Goal: Information Seeking & Learning: Find specific fact

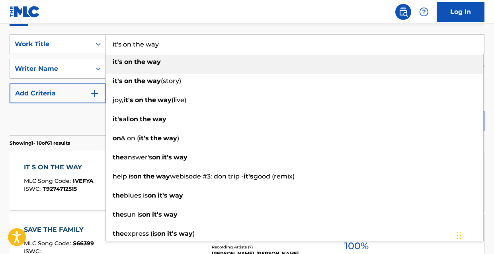
click at [181, 43] on input "it's on the way" at bounding box center [295, 44] width 378 height 19
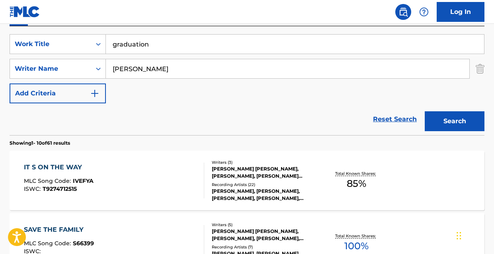
type input "graduation"
click at [459, 123] on button "Search" at bounding box center [454, 121] width 60 height 20
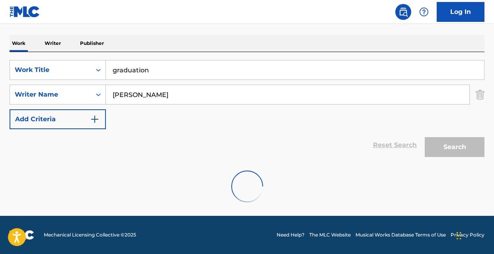
scroll to position [143, 0]
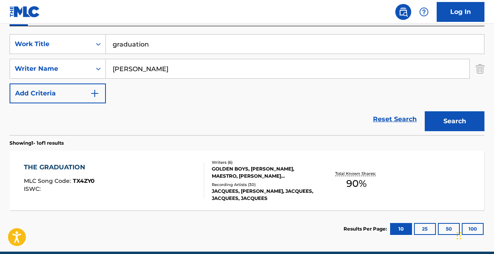
click at [186, 189] on div "THE GRADUATION MLC Song Code : TX4ZY0 ISWC :" at bounding box center [114, 181] width 180 height 36
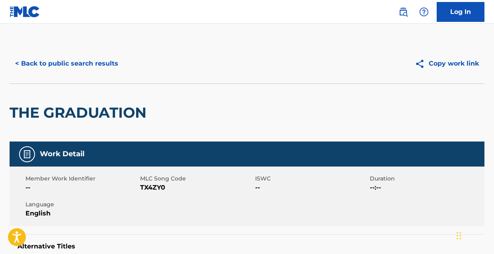
click at [89, 64] on button "< Back to public search results" at bounding box center [67, 64] width 114 height 20
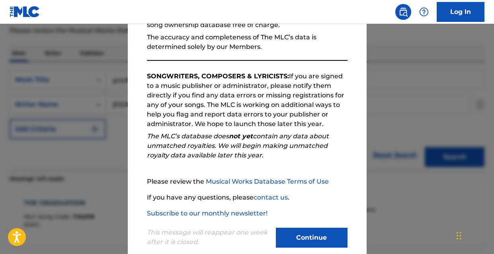
scroll to position [110, 0]
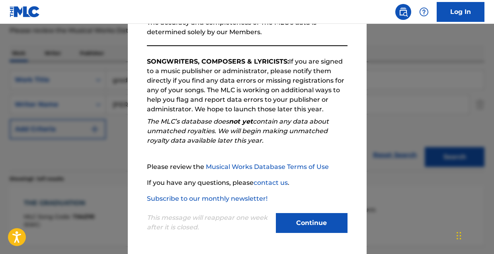
click at [309, 221] on button "Continue" at bounding box center [312, 223] width 72 height 20
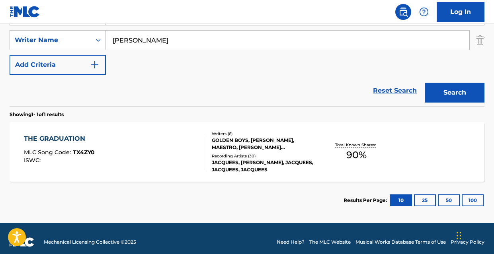
scroll to position [172, 0]
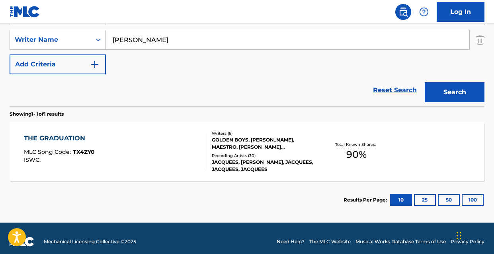
click at [117, 134] on div "THE GRADUATION MLC Song Code : TX4ZY0 ISWC :" at bounding box center [114, 152] width 180 height 36
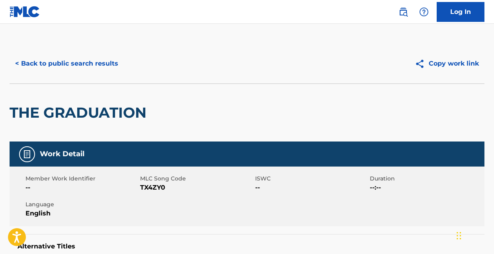
click at [97, 66] on button "< Back to public search results" at bounding box center [67, 64] width 114 height 20
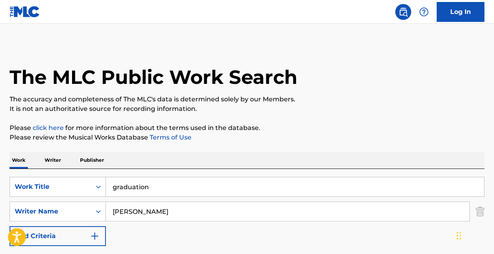
scroll to position [133, 0]
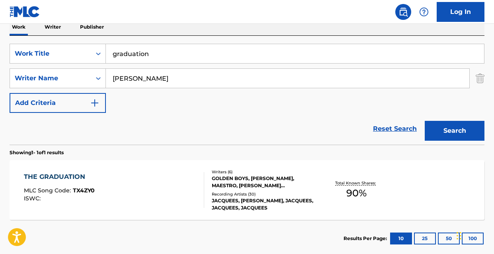
click at [167, 57] on input "graduation" at bounding box center [295, 53] width 378 height 19
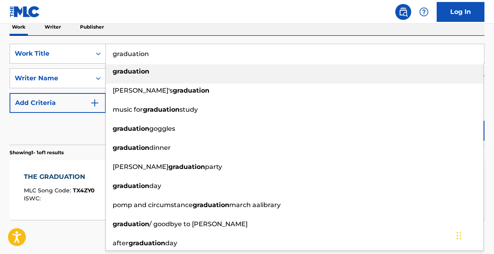
click at [167, 57] on input "graduation" at bounding box center [295, 53] width 378 height 19
type input "o"
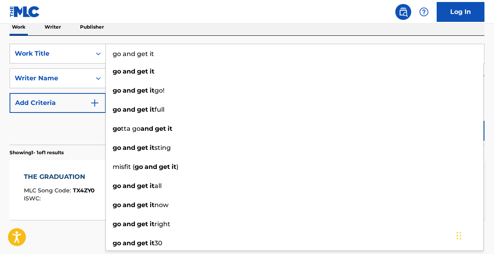
type input "go and get it"
click at [64, 131] on div "Reset Search Search" at bounding box center [247, 129] width 475 height 32
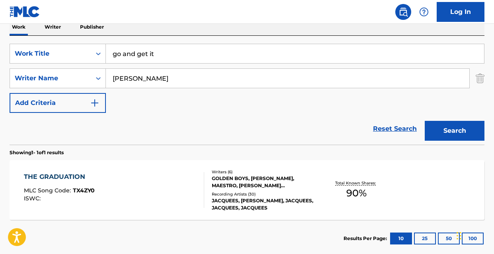
click at [451, 134] on button "Search" at bounding box center [454, 131] width 60 height 20
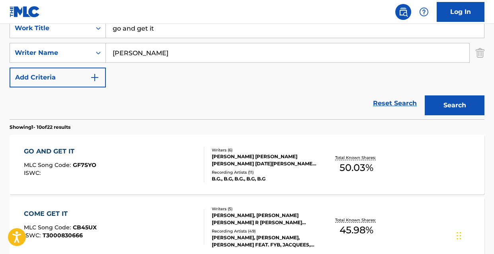
scroll to position [165, 0]
